Goal: Find contact information: Find contact information

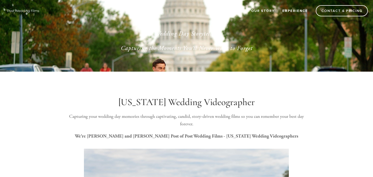
click at [289, 10] on link "Experience" at bounding box center [295, 10] width 32 height 9
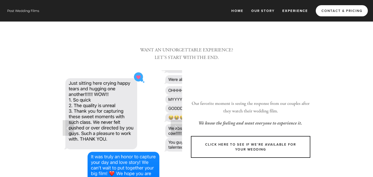
click at [329, 12] on link "Contact & Pricing" at bounding box center [342, 10] width 52 height 11
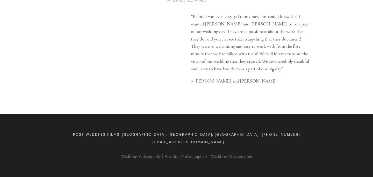
scroll to position [693, 0]
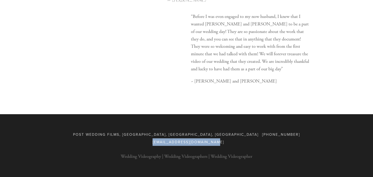
drag, startPoint x: 283, startPoint y: 142, endPoint x: 212, endPoint y: 142, distance: 71.2
click at [212, 142] on div "Post Wedding Films, Wausau, WI, USA 715-409-9017 postweddingfilms@gmail.com" at bounding box center [187, 138] width 248 height 15
copy span "[EMAIL_ADDRESS][DOMAIN_NAME]"
